Goal: Task Accomplishment & Management: Manage account settings

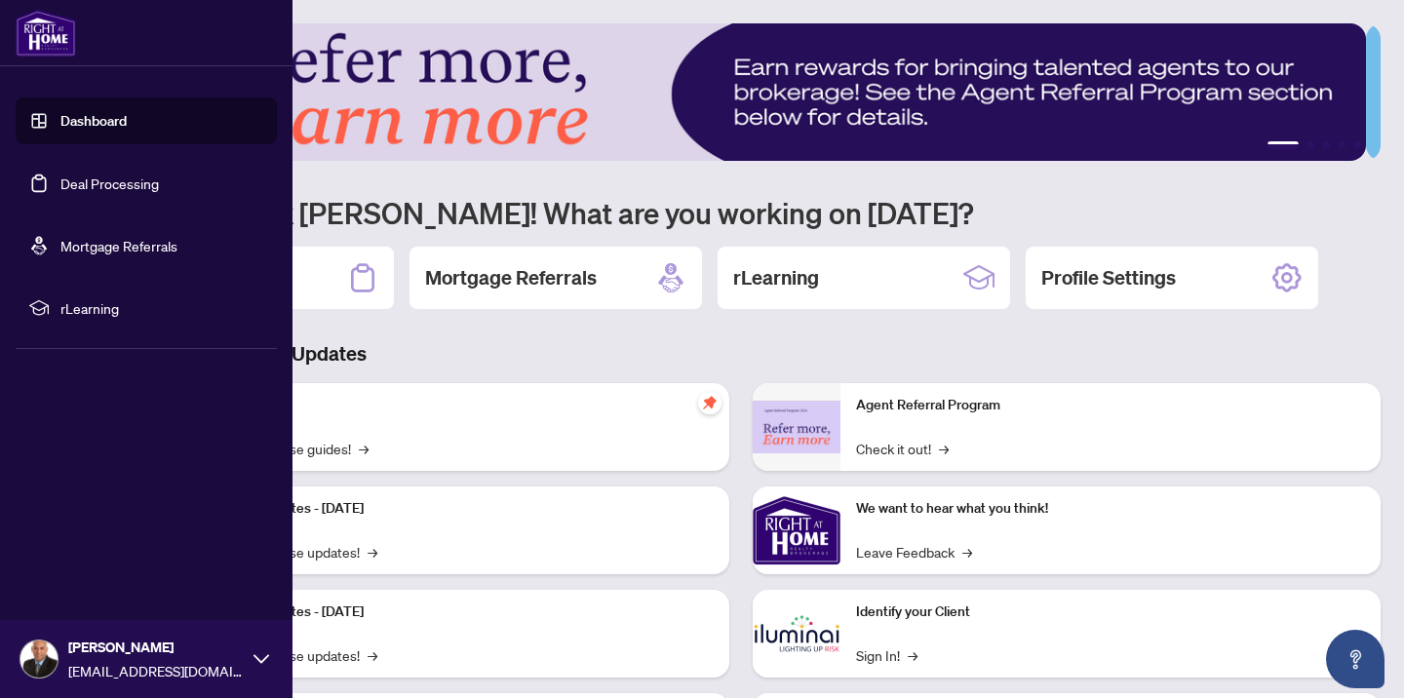
click at [143, 183] on link "Deal Processing" at bounding box center [109, 184] width 98 height 18
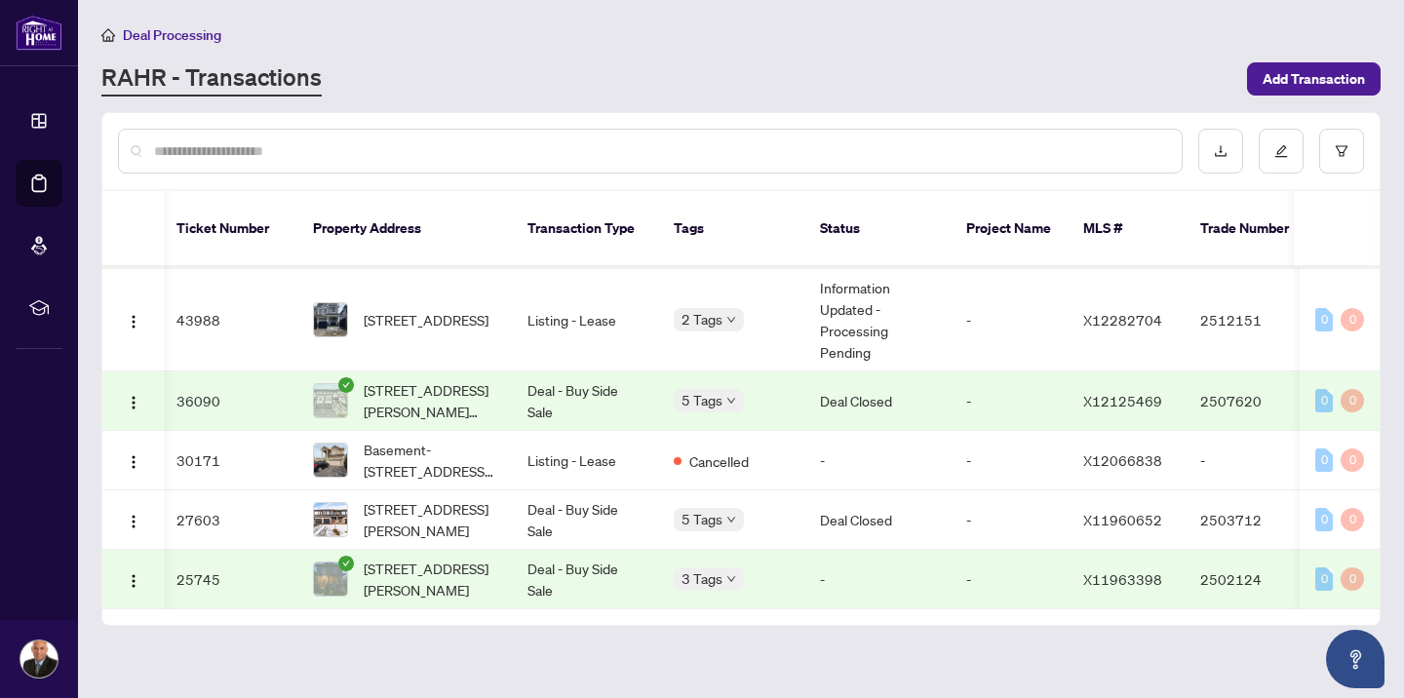
scroll to position [0, 4]
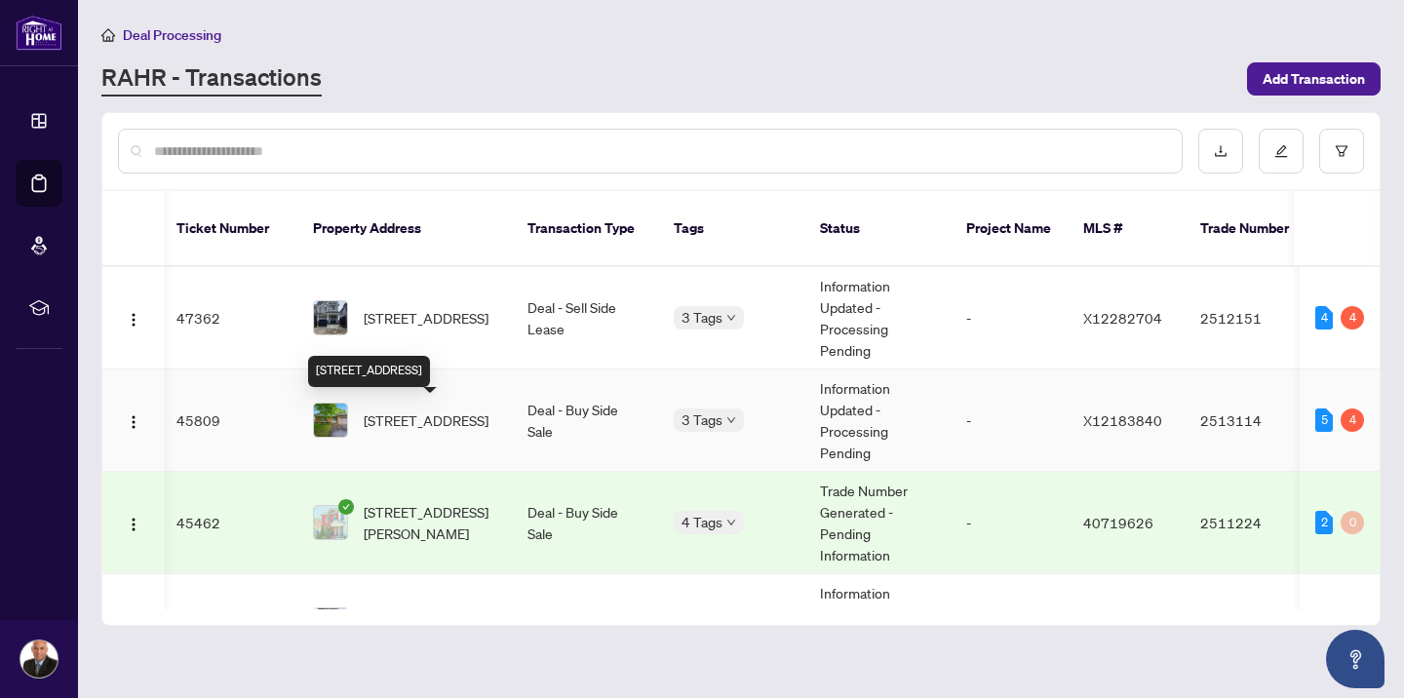
click at [445, 415] on span "[STREET_ADDRESS]" at bounding box center [426, 419] width 125 height 21
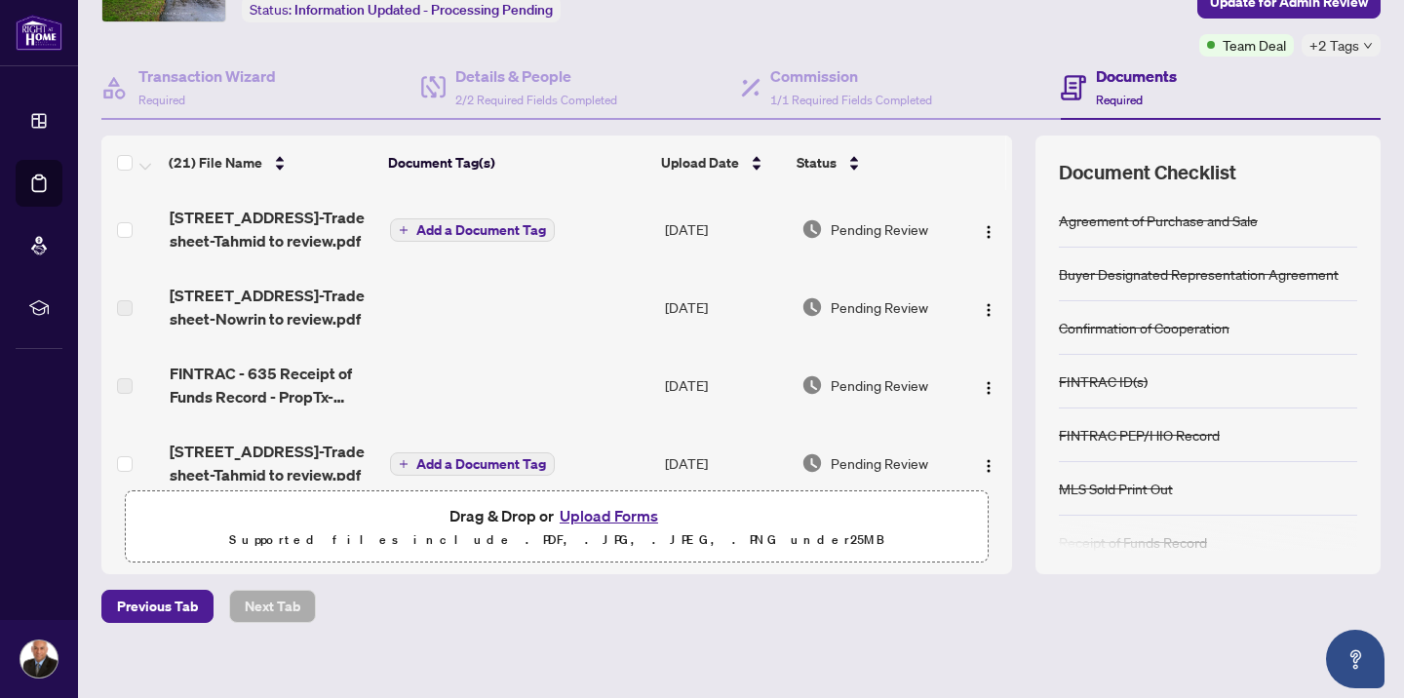
scroll to position [148, 0]
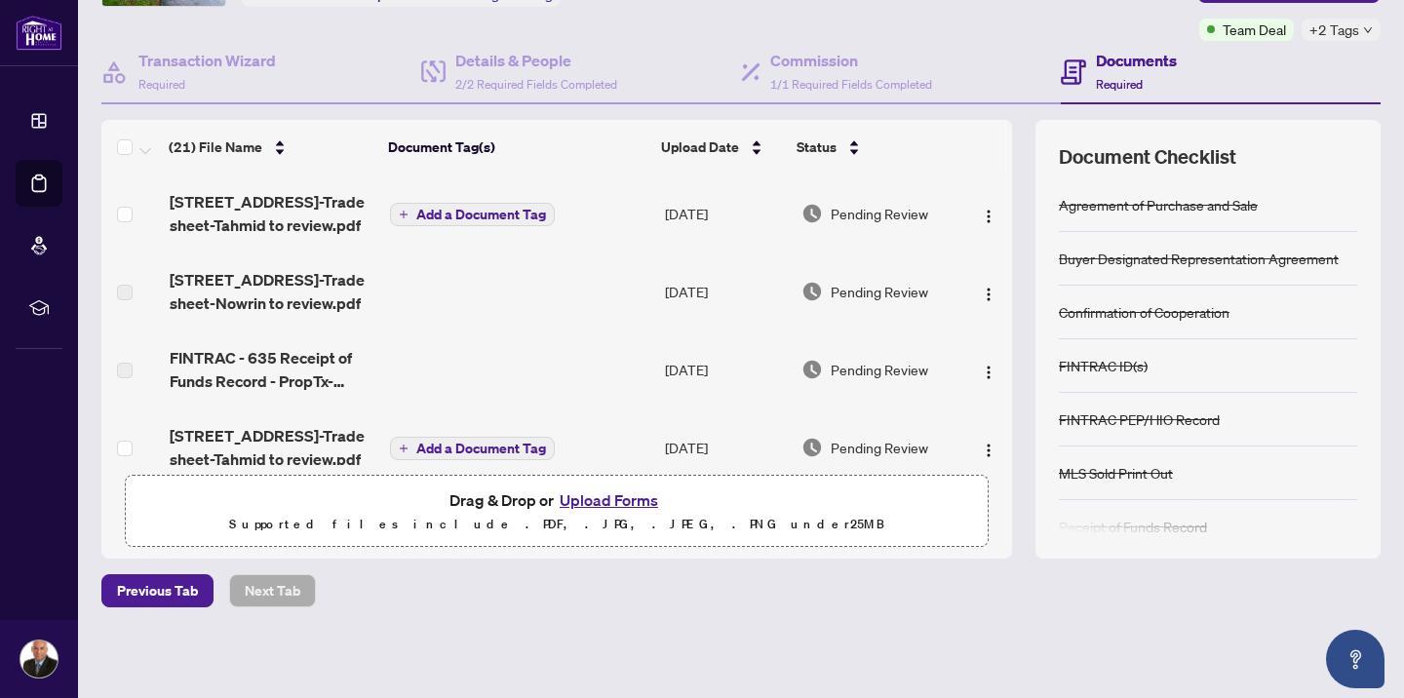
click at [594, 493] on button "Upload Forms" at bounding box center [609, 499] width 110 height 25
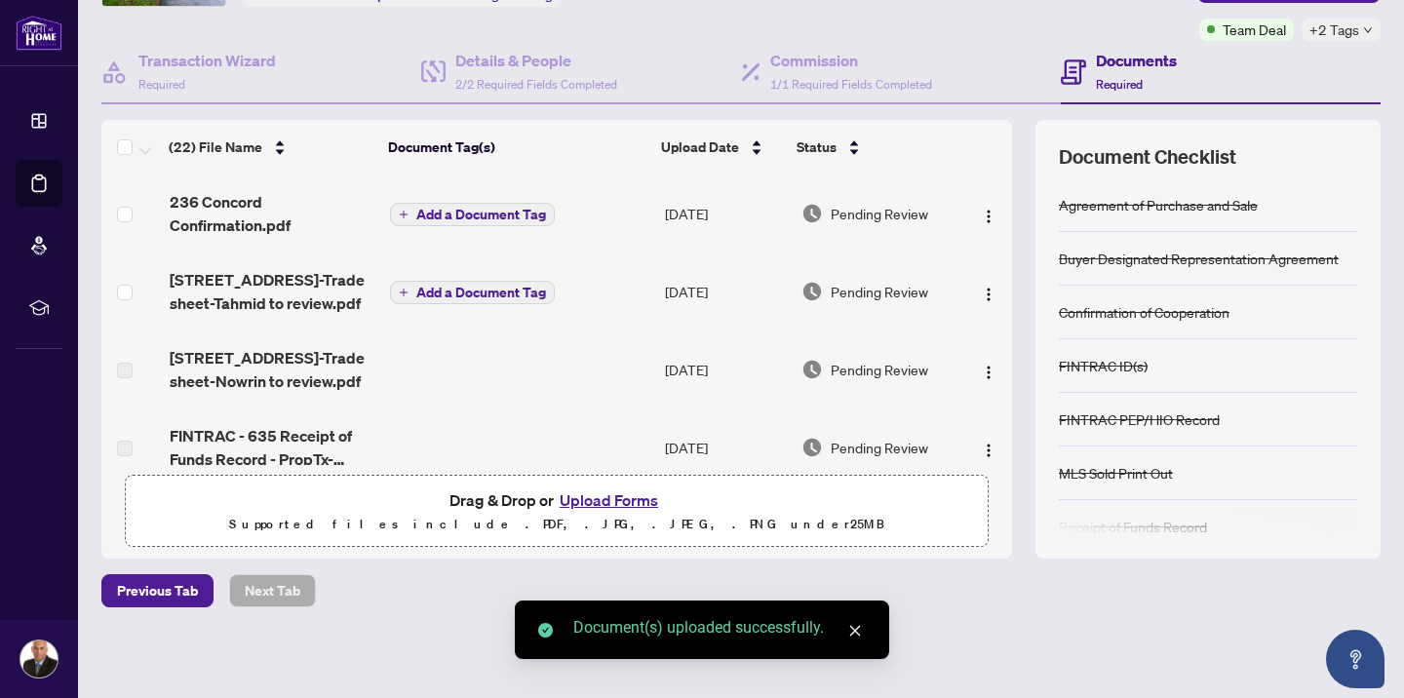
scroll to position [0, 0]
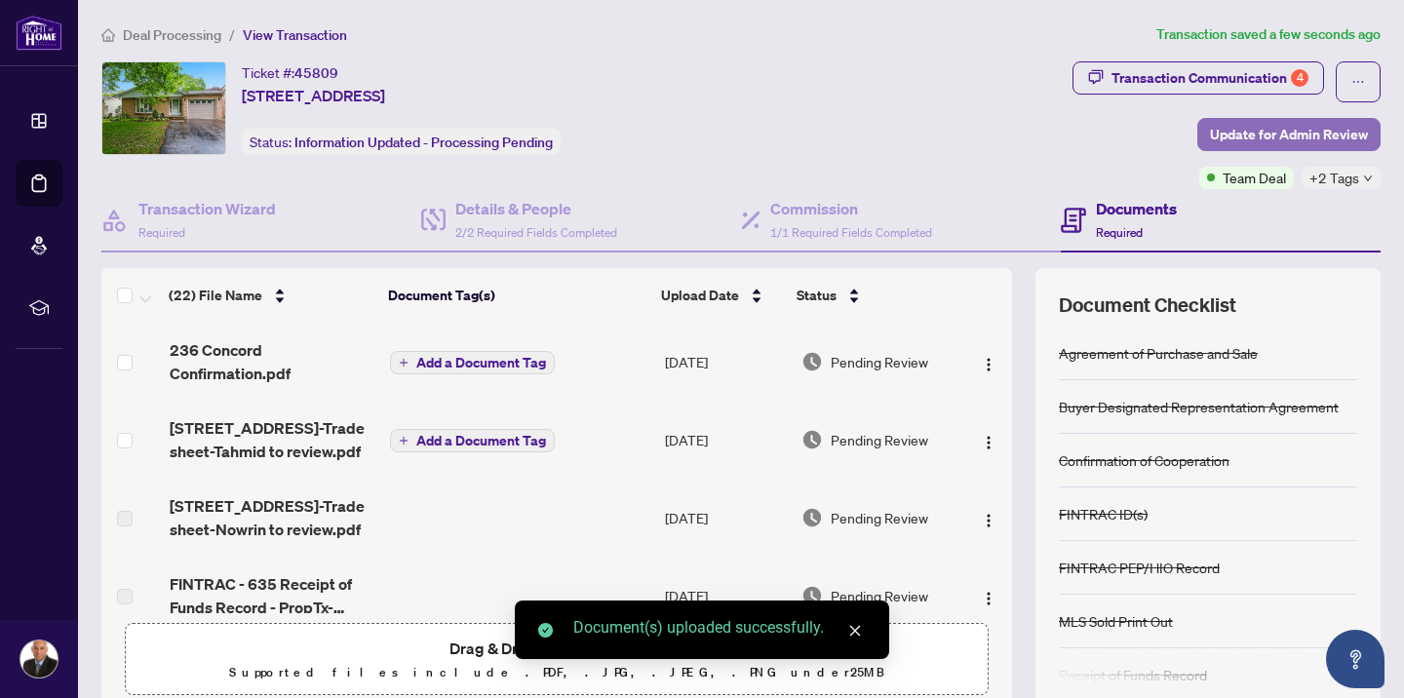
click at [1250, 134] on span "Update for Admin Review" at bounding box center [1289, 134] width 158 height 31
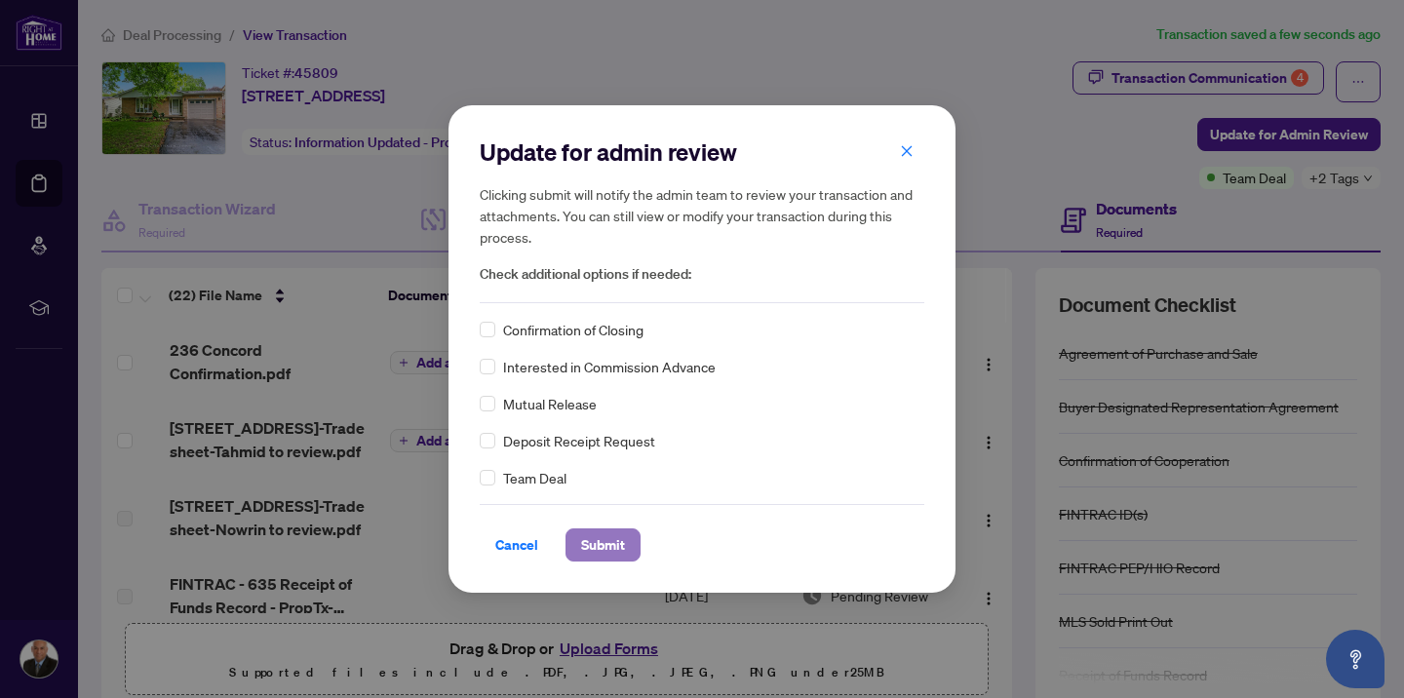
click at [605, 548] on span "Submit" at bounding box center [603, 544] width 44 height 31
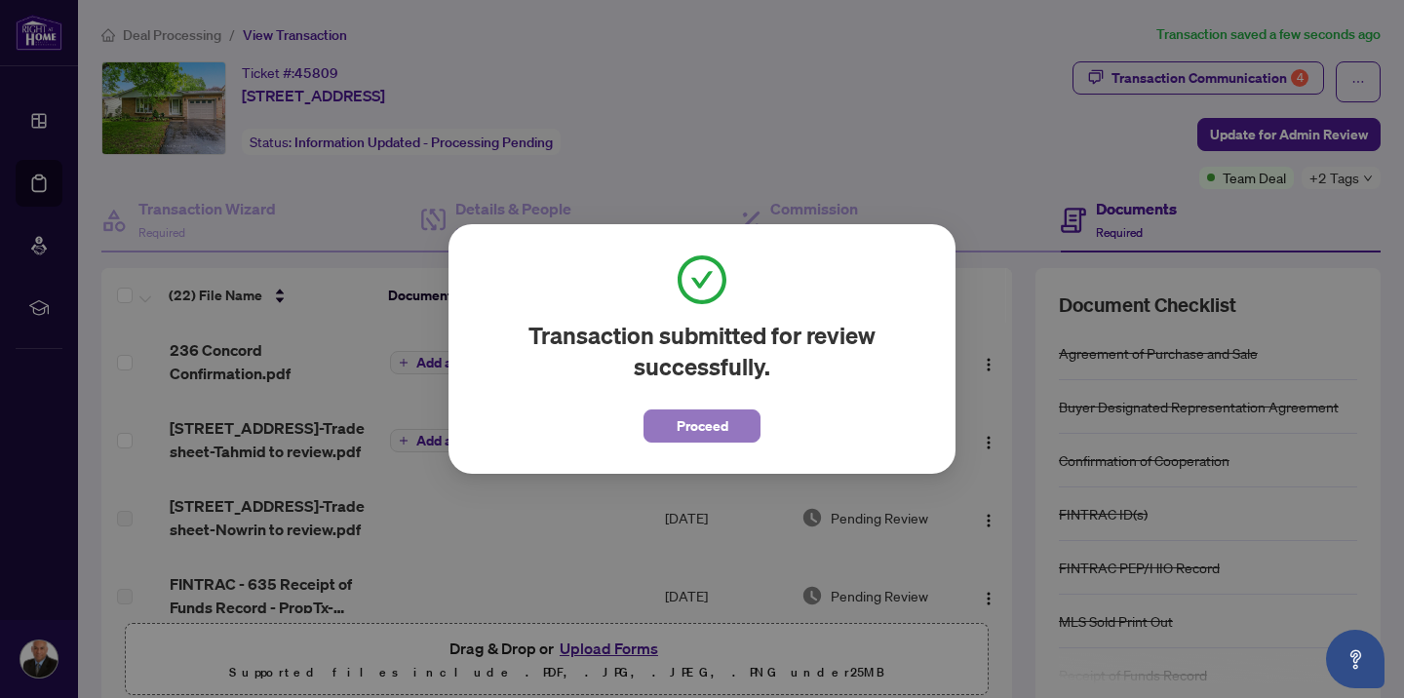
click at [691, 414] on span "Proceed" at bounding box center [703, 425] width 52 height 31
